Goal: Task Accomplishment & Management: Use online tool/utility

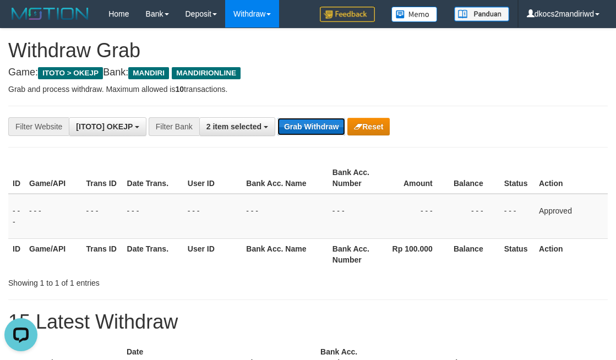
click at [312, 132] on button "Grab Withdraw" at bounding box center [312, 127] width 68 height 18
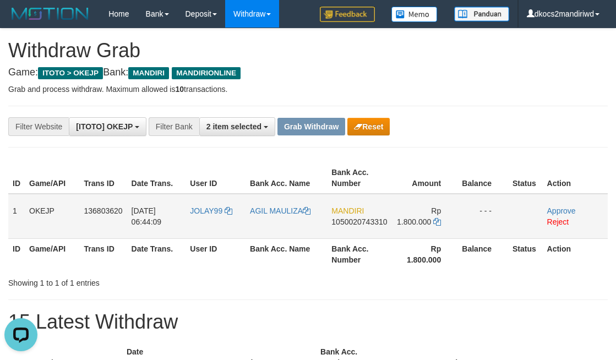
click at [215, 223] on td "JOLAY99" at bounding box center [216, 216] width 60 height 45
copy span "JOLAY99"
click at [220, 221] on td "JOLAY99" at bounding box center [216, 216] width 60 height 45
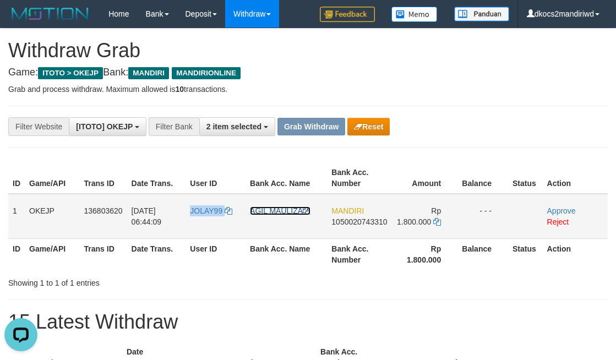
click at [271, 210] on link "AGIL MAULIZA" at bounding box center [280, 211] width 61 height 9
click at [484, 126] on div "**********" at bounding box center [257, 126] width 514 height 19
click at [554, 210] on link "Approve" at bounding box center [561, 211] width 29 height 9
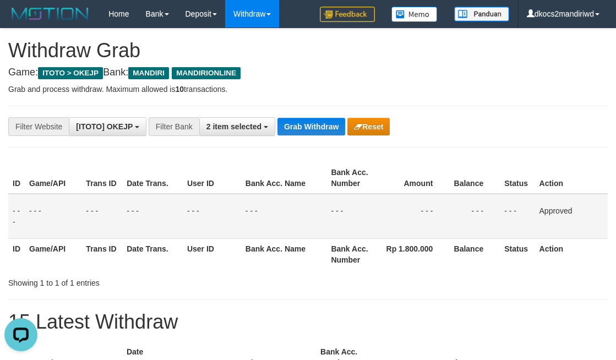
click at [448, 78] on div "**********" at bounding box center [308, 305] width 616 height 552
click at [293, 123] on button "Grab Withdraw" at bounding box center [312, 127] width 68 height 18
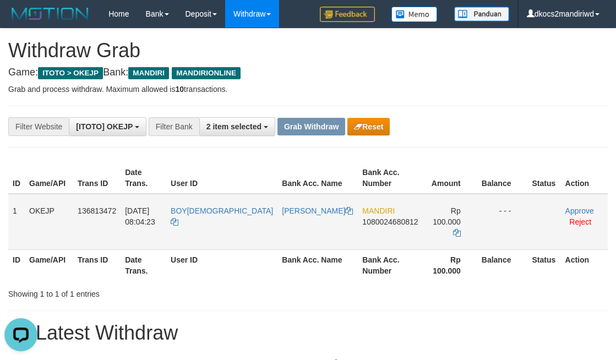
click at [208, 225] on td "BOY[DEMOGRAPHIC_DATA]" at bounding box center [221, 222] width 111 height 56
click at [204, 221] on td "BOY[DEMOGRAPHIC_DATA]" at bounding box center [221, 222] width 111 height 56
click at [193, 215] on td "BOY[DEMOGRAPHIC_DATA]" at bounding box center [221, 222] width 111 height 56
copy link "BOY[DEMOGRAPHIC_DATA]"
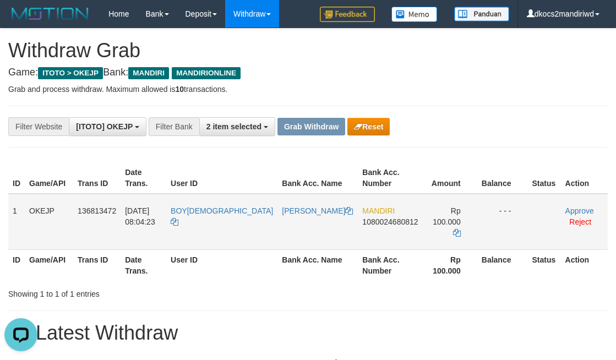
drag, startPoint x: 232, startPoint y: 220, endPoint x: 283, endPoint y: 225, distance: 51.5
click at [240, 222] on td "BOY[DEMOGRAPHIC_DATA]" at bounding box center [221, 222] width 111 height 56
click at [283, 225] on td "[PERSON_NAME]" at bounding box center [318, 222] width 80 height 56
click at [284, 225] on td "[PERSON_NAME]" at bounding box center [318, 222] width 80 height 56
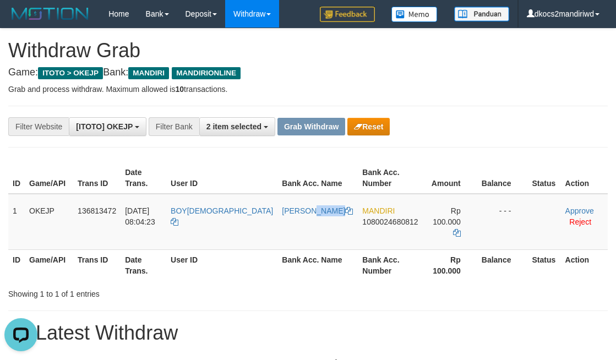
copy tr "[PERSON_NAME]"
click at [203, 222] on td "BOY[DEMOGRAPHIC_DATA]" at bounding box center [221, 222] width 111 height 56
drag, startPoint x: 203, startPoint y: 222, endPoint x: 257, endPoint y: 227, distance: 53.6
click at [205, 226] on td "BOY[DEMOGRAPHIC_DATA]" at bounding box center [221, 222] width 111 height 56
copy span "BOY[DEMOGRAPHIC_DATA]"
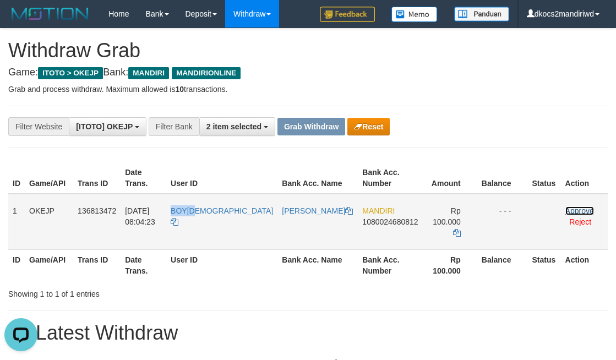
click at [567, 207] on link "Approve" at bounding box center [580, 211] width 29 height 9
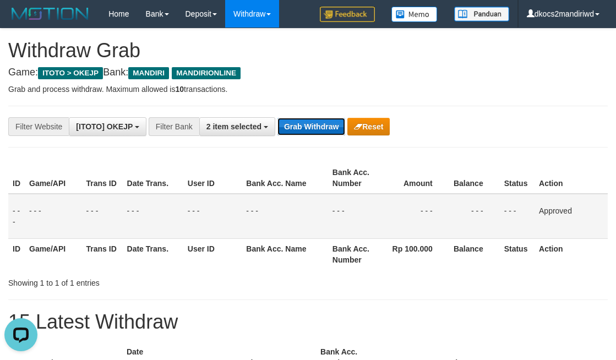
click at [300, 122] on button "Grab Withdraw" at bounding box center [312, 127] width 68 height 18
click at [278, 118] on button "Grab Withdraw" at bounding box center [312, 127] width 68 height 18
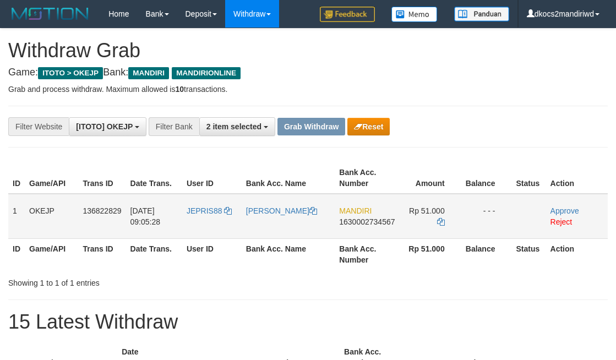
click at [216, 222] on td "JEPRIS88" at bounding box center [211, 216] width 59 height 45
drag, startPoint x: 215, startPoint y: 220, endPoint x: 208, endPoint y: 215, distance: 9.0
click at [210, 219] on td "JEPRIS88" at bounding box center [211, 216] width 59 height 45
copy span "JEPRIS88"
click at [271, 217] on td "[PERSON_NAME]" at bounding box center [289, 216] width 94 height 45
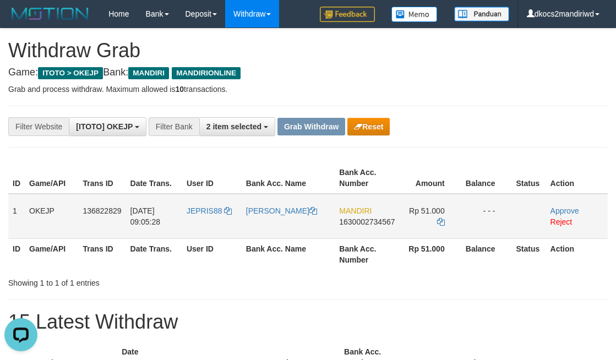
click at [271, 217] on td "[PERSON_NAME]" at bounding box center [289, 216] width 94 height 45
copy link "[PERSON_NAME]"
click at [271, 217] on td "[PERSON_NAME]" at bounding box center [289, 216] width 94 height 45
click at [567, 210] on link "Approve" at bounding box center [565, 211] width 29 height 9
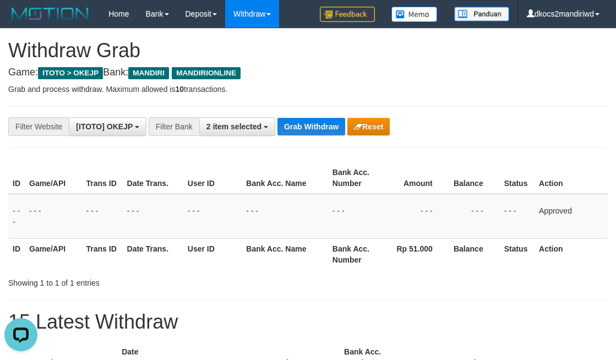
click at [319, 136] on div "**********" at bounding box center [257, 126] width 514 height 19
click at [303, 131] on button "Grab Withdraw" at bounding box center [312, 127] width 68 height 18
click at [278, 118] on button "Grab Withdraw" at bounding box center [312, 127] width 68 height 18
click at [323, 85] on p "Grab and process withdraw. Maximum allowed is 10 transactions." at bounding box center [308, 89] width 600 height 11
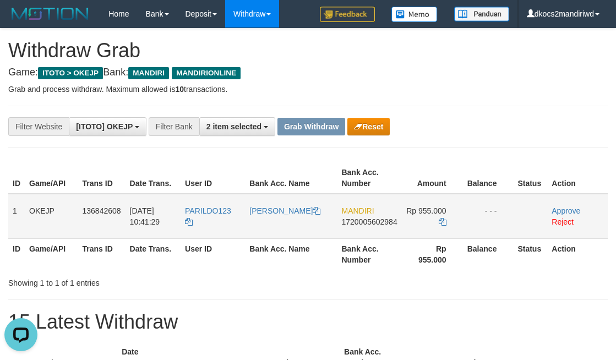
click at [228, 226] on td "PARILDO123" at bounding box center [213, 216] width 64 height 45
copy span "PARILDO123"
drag, startPoint x: 228, startPoint y: 226, endPoint x: 197, endPoint y: 225, distance: 30.9
click at [197, 225] on td "PARILDO123" at bounding box center [213, 216] width 64 height 45
click at [309, 239] on td "[PERSON_NAME]" at bounding box center [291, 216] width 92 height 45
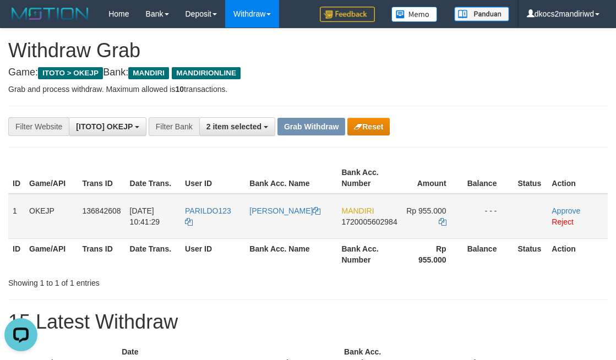
click at [309, 239] on td "[PERSON_NAME]" at bounding box center [291, 216] width 92 height 45
copy tr "[PERSON_NAME]"
click at [309, 239] on td "[PERSON_NAME]" at bounding box center [291, 216] width 92 height 45
click at [575, 207] on link "Approve" at bounding box center [566, 211] width 29 height 9
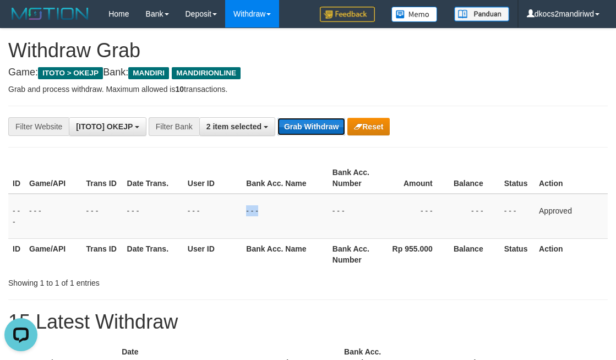
click at [298, 127] on button "Grab Withdraw" at bounding box center [312, 127] width 68 height 18
click at [278, 118] on button "Grab Withdraw" at bounding box center [312, 127] width 68 height 18
click at [311, 145] on div "**********" at bounding box center [308, 127] width 600 height 42
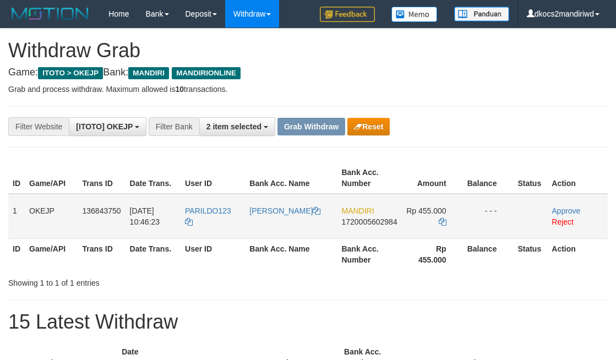
click at [220, 224] on td "PARILDO123" at bounding box center [213, 216] width 64 height 45
copy span "PARILDO123"
drag, startPoint x: 220, startPoint y: 224, endPoint x: 46, endPoint y: 222, distance: 173.5
click at [212, 219] on td "PARILDO123" at bounding box center [213, 216] width 64 height 45
click at [292, 237] on td "[PERSON_NAME]" at bounding box center [291, 216] width 92 height 45
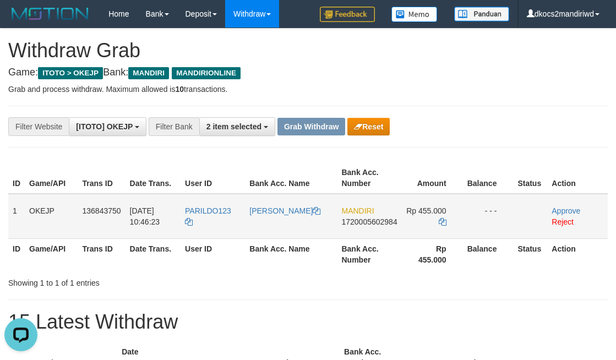
click at [292, 237] on td "[PERSON_NAME]" at bounding box center [291, 216] width 92 height 45
copy tr "[PERSON_NAME]"
click at [292, 237] on td "[PERSON_NAME]" at bounding box center [291, 216] width 92 height 45
click at [563, 210] on link "Approve" at bounding box center [566, 211] width 29 height 9
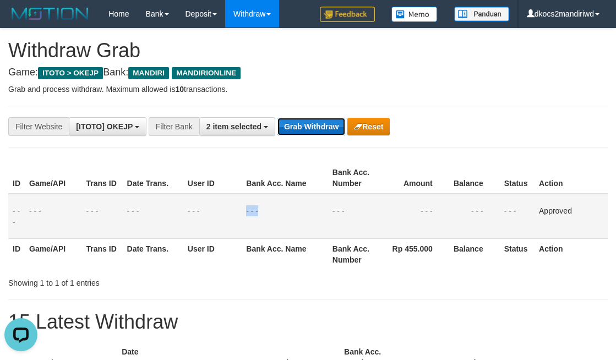
click at [307, 128] on button "Grab Withdraw" at bounding box center [312, 127] width 68 height 18
click at [278, 118] on button "Grab Withdraw" at bounding box center [312, 127] width 68 height 18
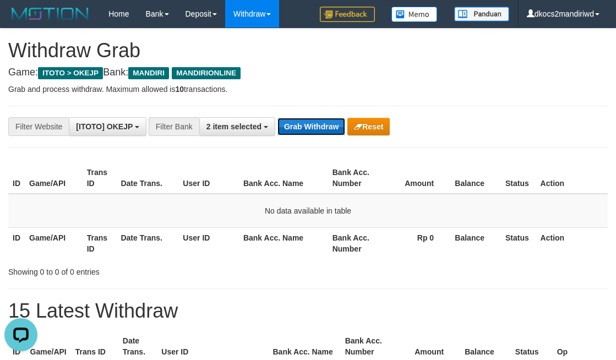
click at [308, 132] on button "Grab Withdraw" at bounding box center [312, 127] width 68 height 18
click at [278, 118] on button "Grab Withdraw" at bounding box center [312, 127] width 68 height 18
click at [251, 195] on td "No data available in table" at bounding box center [308, 211] width 600 height 34
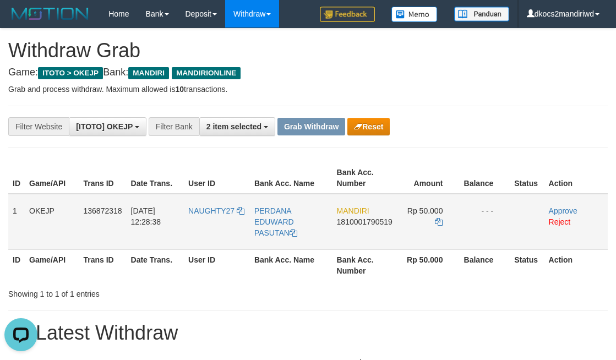
click at [215, 237] on td "NAUGHTY27" at bounding box center [217, 222] width 66 height 56
copy link "NAUGHTY27"
drag, startPoint x: 215, startPoint y: 237, endPoint x: 204, endPoint y: 233, distance: 11.7
click at [204, 233] on td "NAUGHTY27" at bounding box center [217, 222] width 66 height 56
copy span "NAUGHTY27"
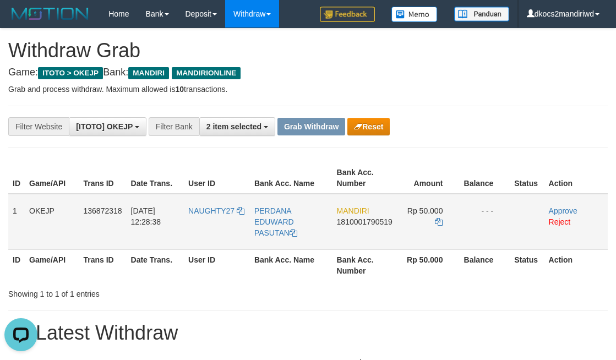
click at [564, 226] on td "Approve Reject" at bounding box center [576, 222] width 63 height 56
click at [562, 224] on link "Reject" at bounding box center [560, 222] width 22 height 9
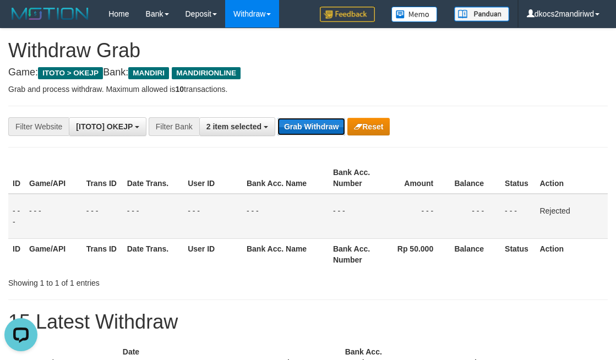
drag, startPoint x: 309, startPoint y: 134, endPoint x: 319, endPoint y: 131, distance: 10.8
click at [309, 134] on button "Grab Withdraw" at bounding box center [312, 127] width 68 height 18
click at [278, 118] on button "Grab Withdraw" at bounding box center [312, 127] width 68 height 18
drag, startPoint x: 433, startPoint y: 101, endPoint x: 344, endPoint y: 111, distance: 90.4
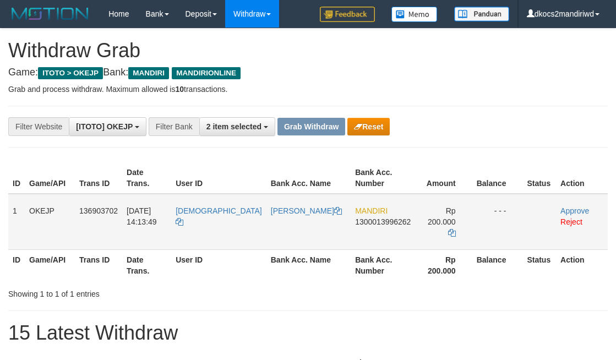
click at [200, 219] on td "[DEMOGRAPHIC_DATA]" at bounding box center [218, 222] width 95 height 56
copy span "[DEMOGRAPHIC_DATA]"
drag, startPoint x: 200, startPoint y: 219, endPoint x: 192, endPoint y: 218, distance: 7.7
click at [192, 218] on td "[DEMOGRAPHIC_DATA]" at bounding box center [218, 222] width 95 height 56
click at [287, 225] on td "[PERSON_NAME]" at bounding box center [309, 222] width 84 height 56
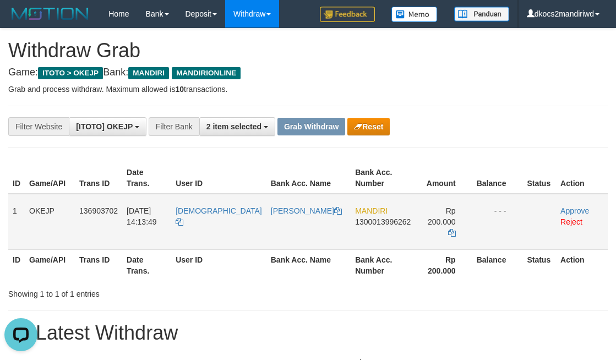
click at [287, 225] on td "[PERSON_NAME]" at bounding box center [309, 222] width 84 height 56
copy tr "[PERSON_NAME]"
click at [287, 225] on td "[PERSON_NAME]" at bounding box center [309, 222] width 84 height 56
click at [556, 205] on td "Approve Reject" at bounding box center [582, 222] width 52 height 56
click at [564, 207] on link "Approve" at bounding box center [575, 211] width 29 height 9
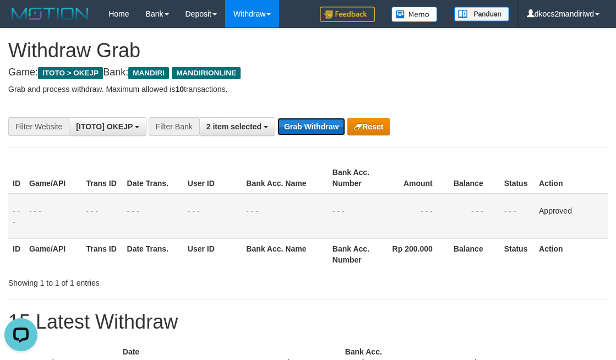
click at [297, 124] on button "Grab Withdraw" at bounding box center [312, 127] width 68 height 18
click at [278, 118] on button "Grab Withdraw" at bounding box center [312, 127] width 68 height 18
click at [411, 84] on p "Grab and process withdraw. Maximum allowed is 10 transactions." at bounding box center [308, 89] width 600 height 11
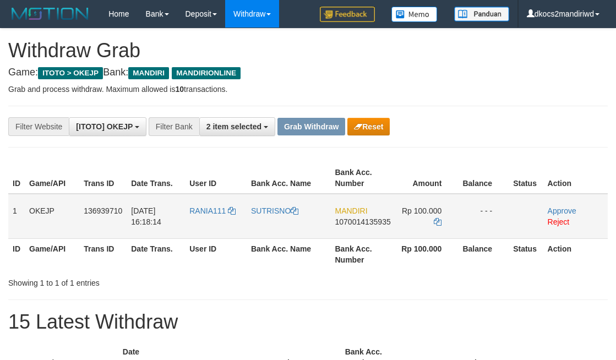
click at [210, 222] on td "RANIA111" at bounding box center [216, 216] width 62 height 45
copy span "RANIA111"
click at [208, 220] on td "RANIA111" at bounding box center [216, 216] width 62 height 45
click at [255, 217] on td "SUTRISNO" at bounding box center [289, 216] width 84 height 45
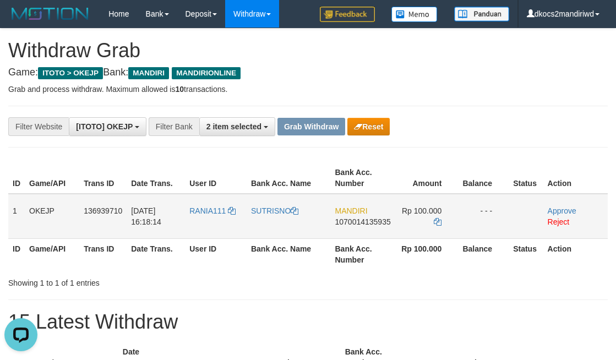
copy link "SUTRISNO"
click at [562, 208] on link "Approve" at bounding box center [562, 211] width 29 height 9
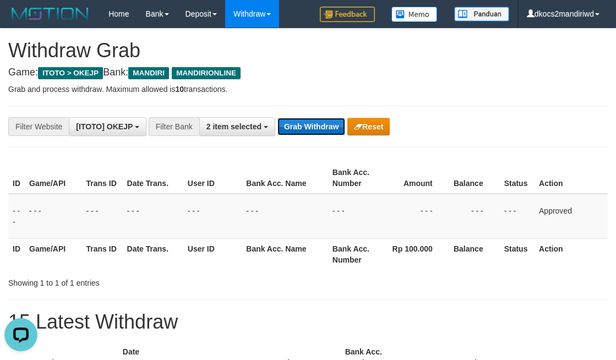
drag, startPoint x: 306, startPoint y: 126, endPoint x: 312, endPoint y: 124, distance: 6.3
click at [306, 126] on button "Grab Withdraw" at bounding box center [312, 127] width 68 height 18
click at [278, 118] on button "Grab Withdraw" at bounding box center [312, 127] width 68 height 18
click at [376, 74] on h4 "Game: ITOTO > OKEJP Bank: MANDIRI MANDIRIONLINE" at bounding box center [308, 72] width 600 height 11
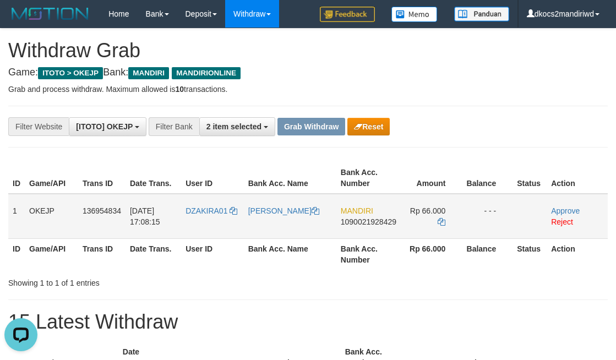
click at [200, 222] on td "DZAKIRA01" at bounding box center [212, 216] width 62 height 45
copy link "DZAKIRA01"
click at [199, 222] on td "DZAKIRA01" at bounding box center [212, 216] width 62 height 45
copy span "DZAKIRA01"
click at [269, 220] on td "[PERSON_NAME]" at bounding box center [290, 216] width 93 height 45
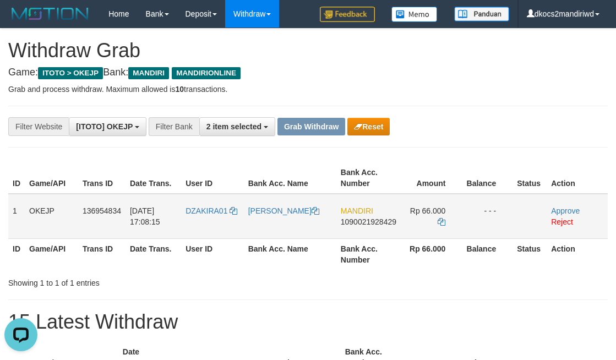
click at [269, 220] on td "[PERSON_NAME]" at bounding box center [290, 216] width 93 height 45
copy link "[PERSON_NAME]"
click at [557, 212] on link "Approve" at bounding box center [565, 211] width 29 height 9
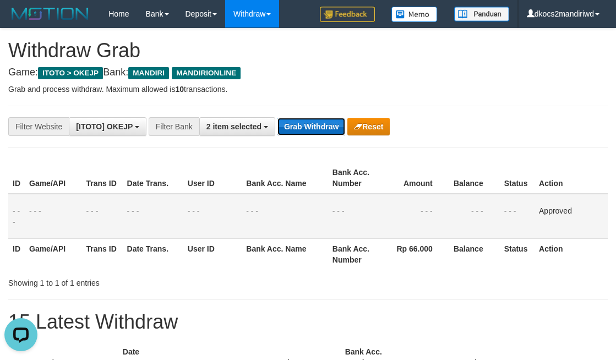
click at [302, 127] on button "Grab Withdraw" at bounding box center [312, 127] width 68 height 18
click at [278, 118] on button "Grab Withdraw" at bounding box center [312, 127] width 68 height 18
drag, startPoint x: 316, startPoint y: 95, endPoint x: 45, endPoint y: 48, distance: 275.4
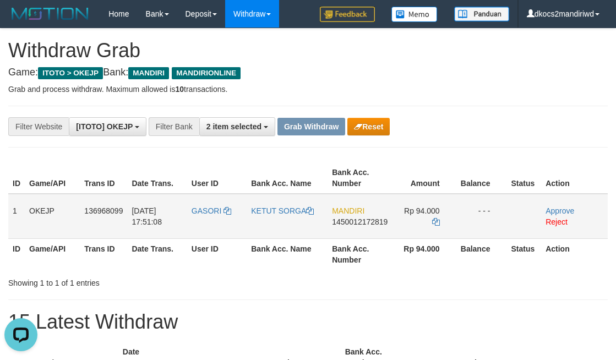
click at [210, 225] on td "GASORI" at bounding box center [216, 216] width 59 height 45
copy span "GASORI"
click at [205, 225] on td "GASORI" at bounding box center [216, 216] width 59 height 45
click at [552, 225] on link "Reject" at bounding box center [557, 222] width 22 height 9
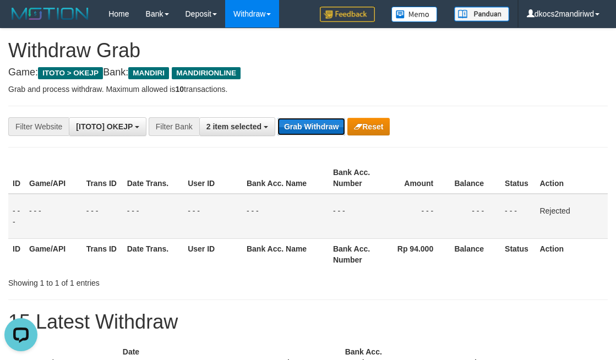
click at [302, 121] on button "Grab Withdraw" at bounding box center [312, 127] width 68 height 18
click at [278, 118] on button "Grab Withdraw" at bounding box center [312, 127] width 68 height 18
click at [331, 86] on p "Grab and process withdraw. Maximum allowed is 10 transactions." at bounding box center [308, 89] width 600 height 11
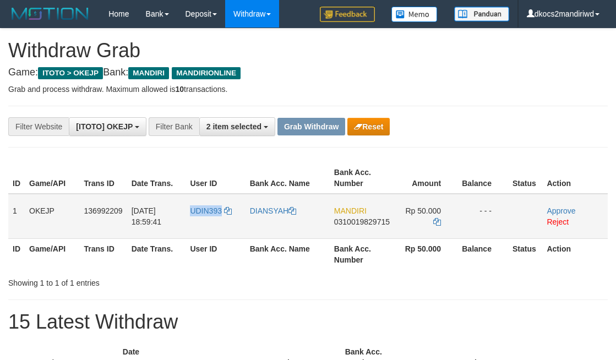
click at [199, 223] on td "UDIN393" at bounding box center [215, 216] width 59 height 45
click at [557, 225] on link "Reject" at bounding box center [558, 222] width 22 height 9
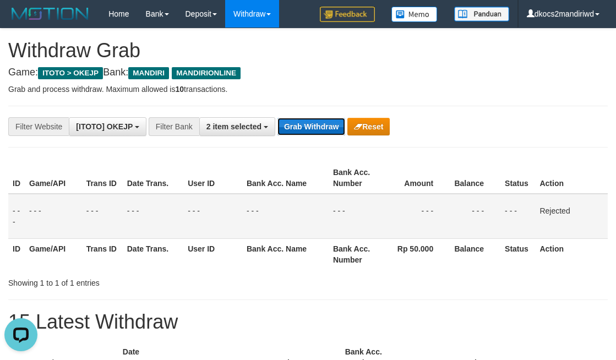
click at [313, 126] on button "Grab Withdraw" at bounding box center [312, 127] width 68 height 18
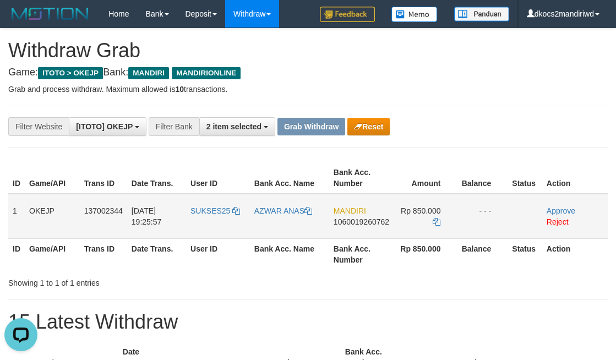
click at [219, 219] on td "SUKSES25" at bounding box center [218, 216] width 64 height 45
copy span "SUKSES25"
click at [276, 213] on link "AZWAR ANAS" at bounding box center [283, 211] width 58 height 9
copy span "SUKSES25"
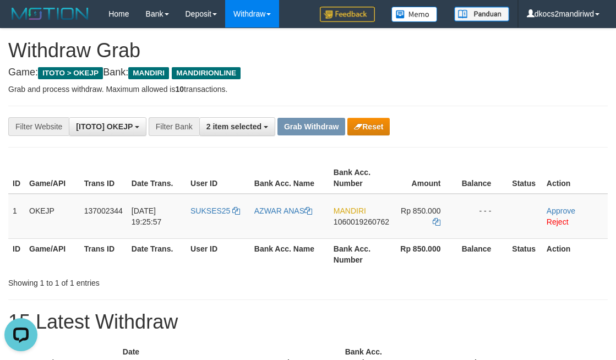
click at [562, 209] on link "Approve" at bounding box center [561, 211] width 29 height 9
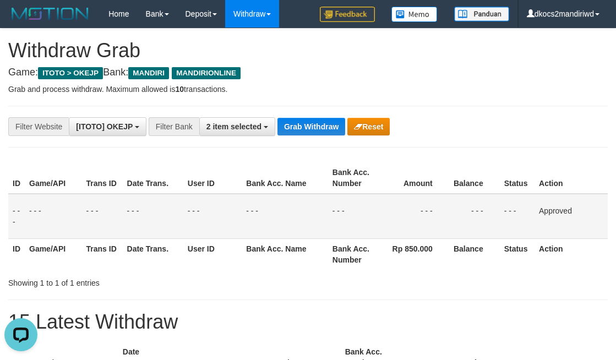
click at [428, 75] on h4 "Game: ITOTO > OKEJP Bank: MANDIRI MANDIRIONLINE" at bounding box center [308, 72] width 600 height 11
click at [304, 121] on button "Grab Withdraw" at bounding box center [312, 127] width 68 height 18
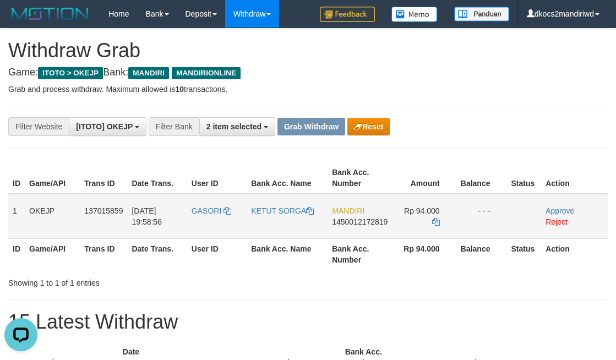
click at [214, 220] on td "GASORI" at bounding box center [216, 216] width 59 height 45
copy link "GASORI"
click at [566, 222] on link "Reject" at bounding box center [557, 222] width 22 height 9
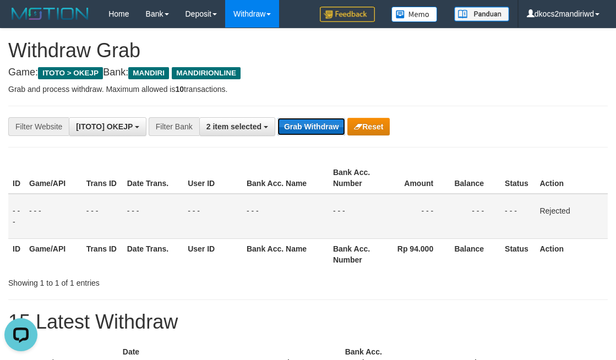
click at [294, 118] on button "Grab Withdraw" at bounding box center [312, 127] width 68 height 18
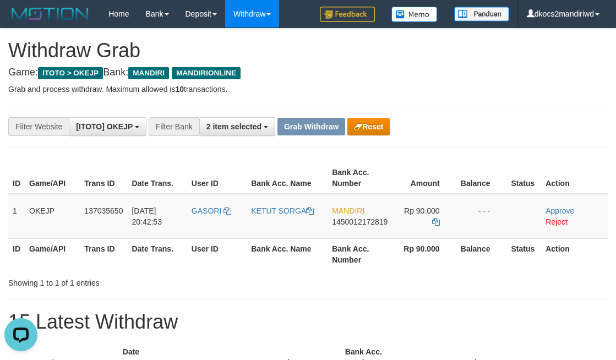
click at [211, 216] on td "GASORI" at bounding box center [216, 216] width 59 height 45
copy link "GASORI"
click at [557, 222] on link "Reject" at bounding box center [557, 222] width 22 height 9
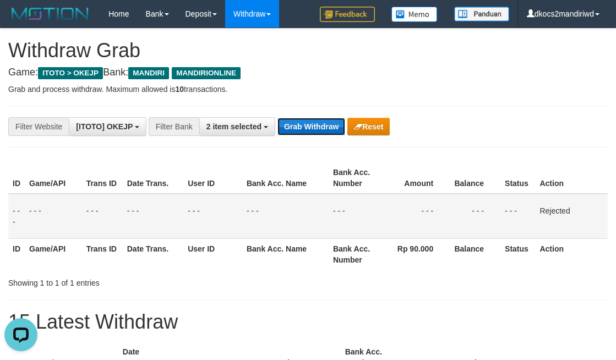
click at [313, 131] on button "Grab Withdraw" at bounding box center [312, 127] width 68 height 18
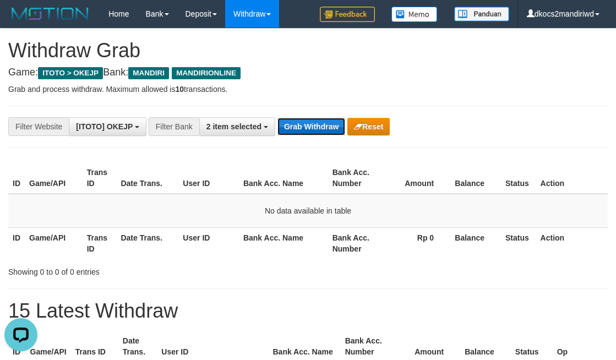
click at [316, 128] on button "Grab Withdraw" at bounding box center [312, 127] width 68 height 18
click at [301, 132] on button "Grab Withdraw" at bounding box center [312, 127] width 68 height 18
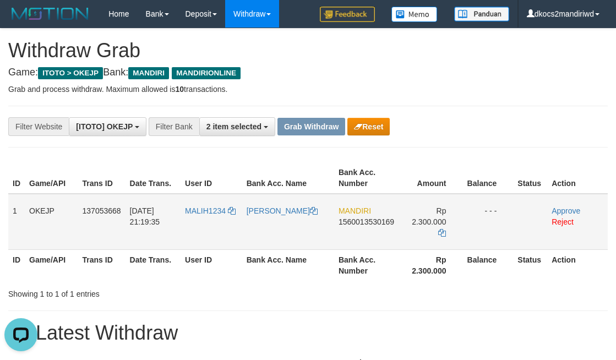
click at [220, 222] on td "MALIH1234" at bounding box center [212, 222] width 62 height 56
copy link "MALIH1234"
click at [268, 212] on link "[PERSON_NAME]" at bounding box center [282, 211] width 71 height 9
copy link "MALIH1234"
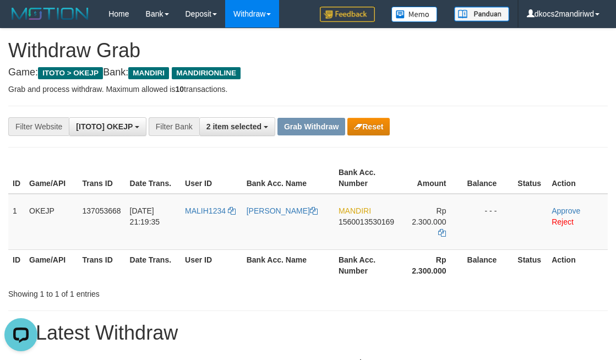
click at [468, 121] on div "**********" at bounding box center [257, 126] width 514 height 19
click at [381, 131] on button "Reset" at bounding box center [368, 127] width 42 height 18
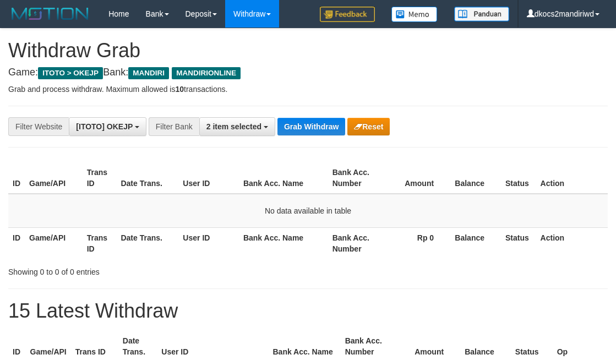
click at [316, 126] on button "Grab Withdraw" at bounding box center [312, 127] width 68 height 18
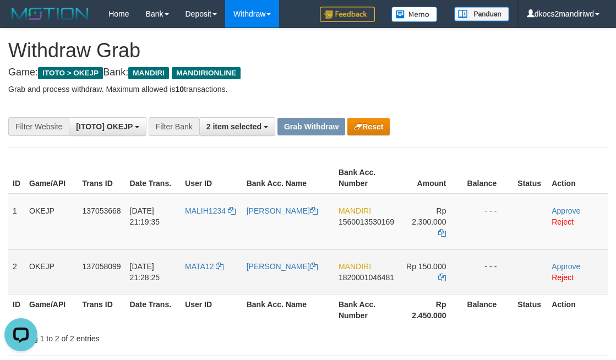
click at [214, 263] on td "MATA12" at bounding box center [212, 271] width 62 height 45
copy span "MATA12"
click at [270, 262] on link "[PERSON_NAME]" at bounding box center [282, 266] width 71 height 9
copy span "MATA12"
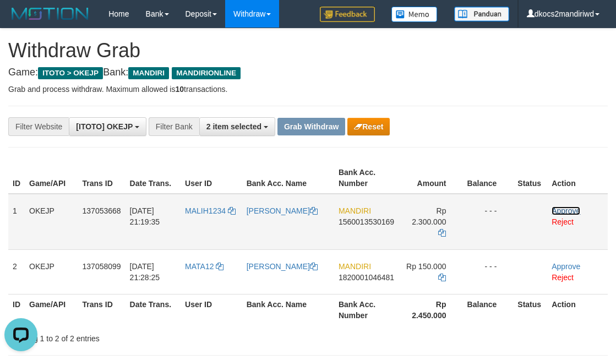
click at [563, 210] on link "Approve" at bounding box center [566, 211] width 29 height 9
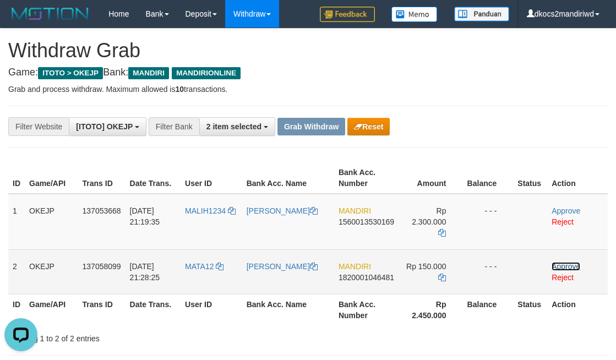
click at [565, 262] on link "Approve" at bounding box center [566, 266] width 29 height 9
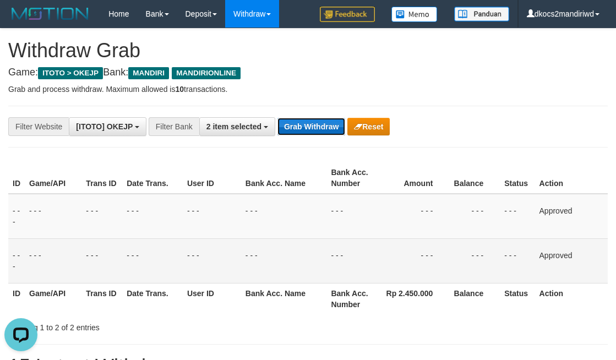
click at [301, 126] on button "Grab Withdraw" at bounding box center [312, 127] width 68 height 18
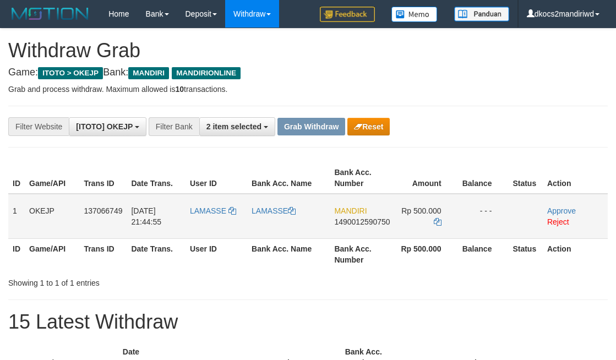
click at [213, 222] on td "LAMASSE" at bounding box center [217, 216] width 62 height 45
copy link "LAMASSE"
click at [278, 211] on link "LAMASSE" at bounding box center [274, 211] width 44 height 9
copy link "LAMASSE"
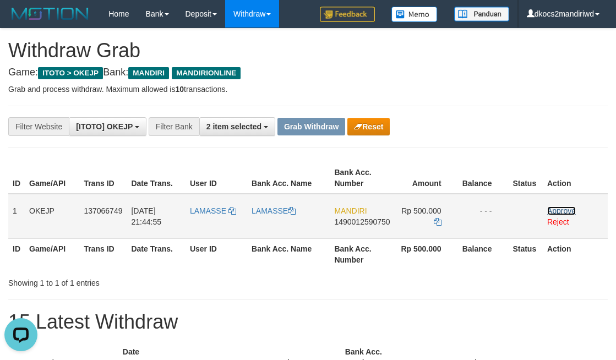
click at [570, 210] on link "Approve" at bounding box center [561, 211] width 29 height 9
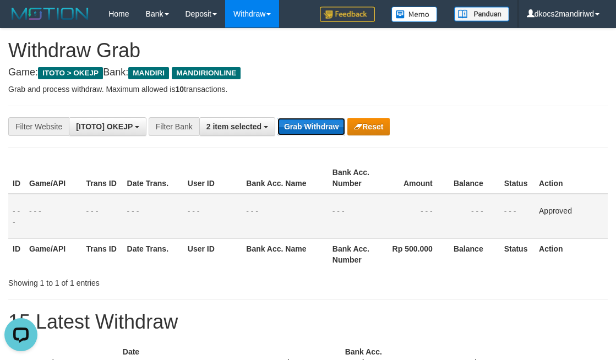
click at [316, 127] on button "Grab Withdraw" at bounding box center [312, 127] width 68 height 18
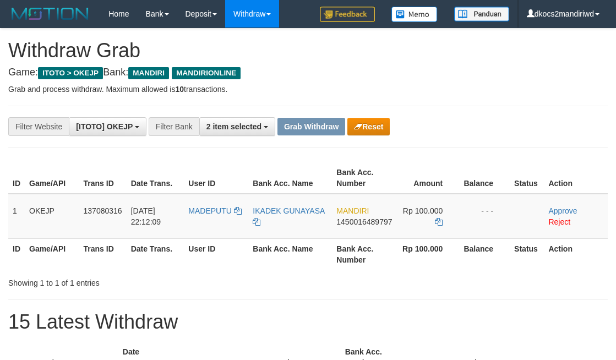
click at [416, 286] on div "Showing 1 to 1 of 1 entries" at bounding box center [308, 280] width 616 height 15
click at [200, 219] on td "MADEPUTU" at bounding box center [216, 216] width 64 height 45
copy link "MADEPUTU"
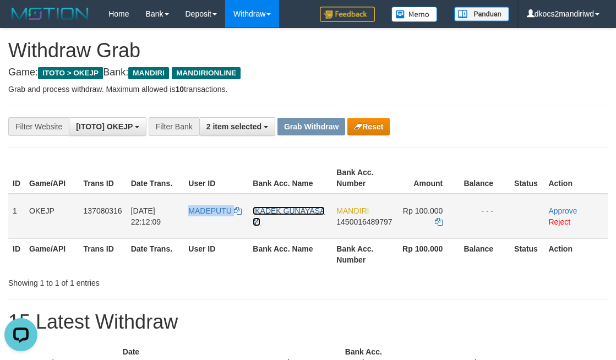
click at [298, 213] on link "IKADEK GUNAYASA" at bounding box center [289, 217] width 72 height 20
copy link "MADEPUTU"
click at [572, 209] on link "Approve" at bounding box center [562, 211] width 29 height 9
